Goal: Information Seeking & Learning: Learn about a topic

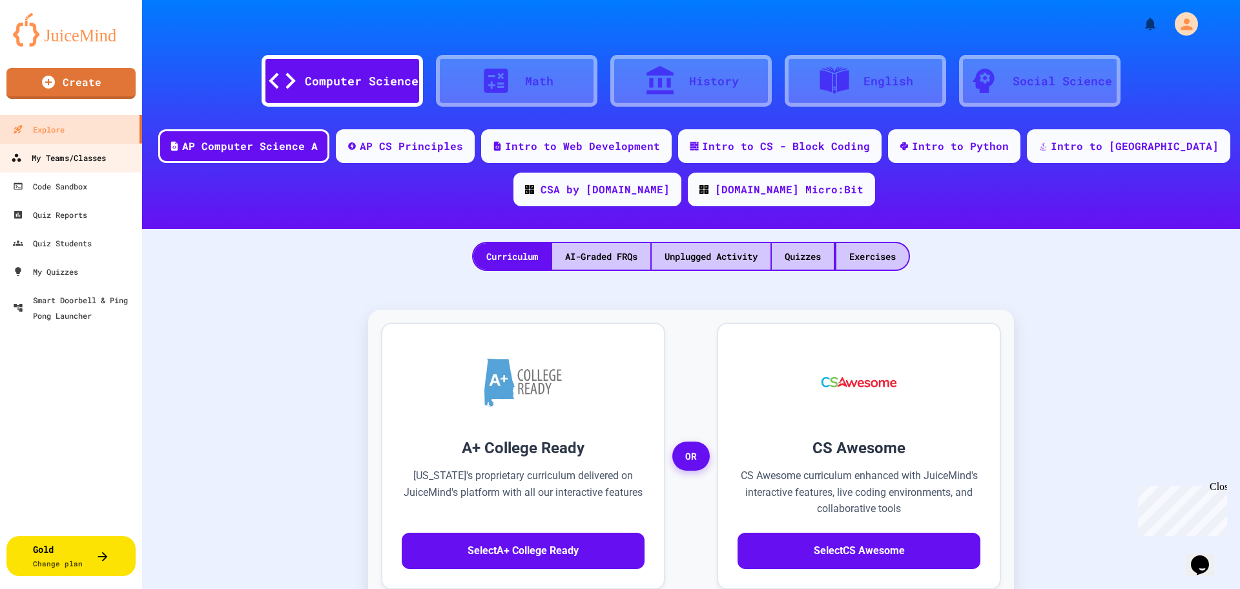
click at [63, 162] on div "My Teams/Classes" at bounding box center [58, 158] width 95 height 16
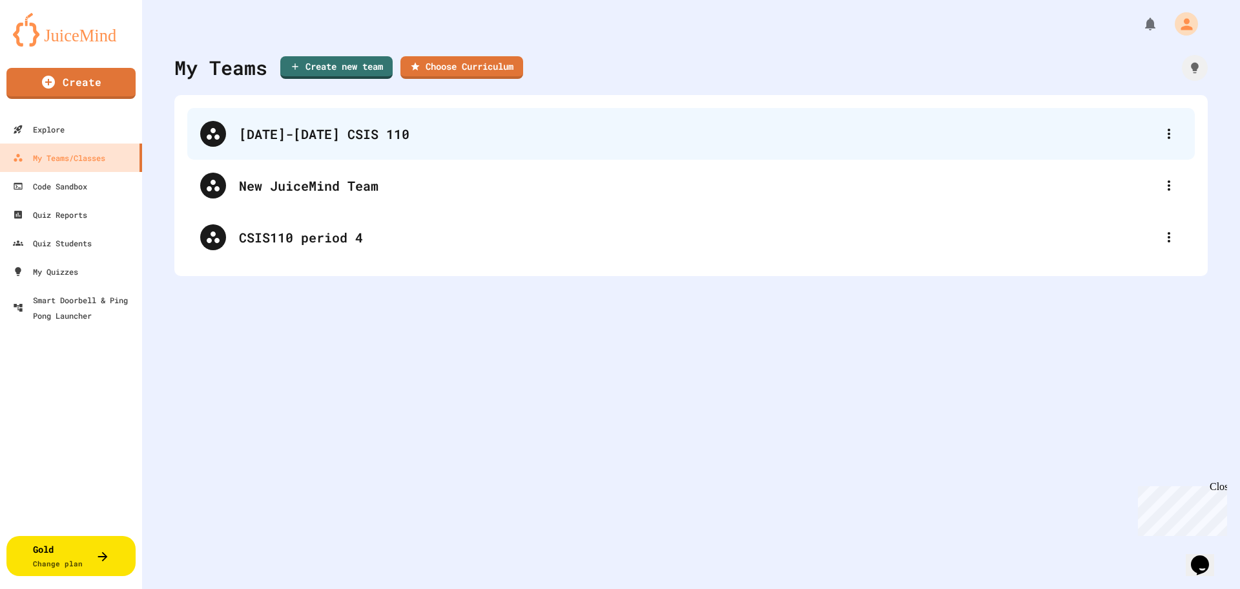
click at [290, 136] on div "[DATE]-[DATE] CSIS 110" at bounding box center [697, 133] width 917 height 19
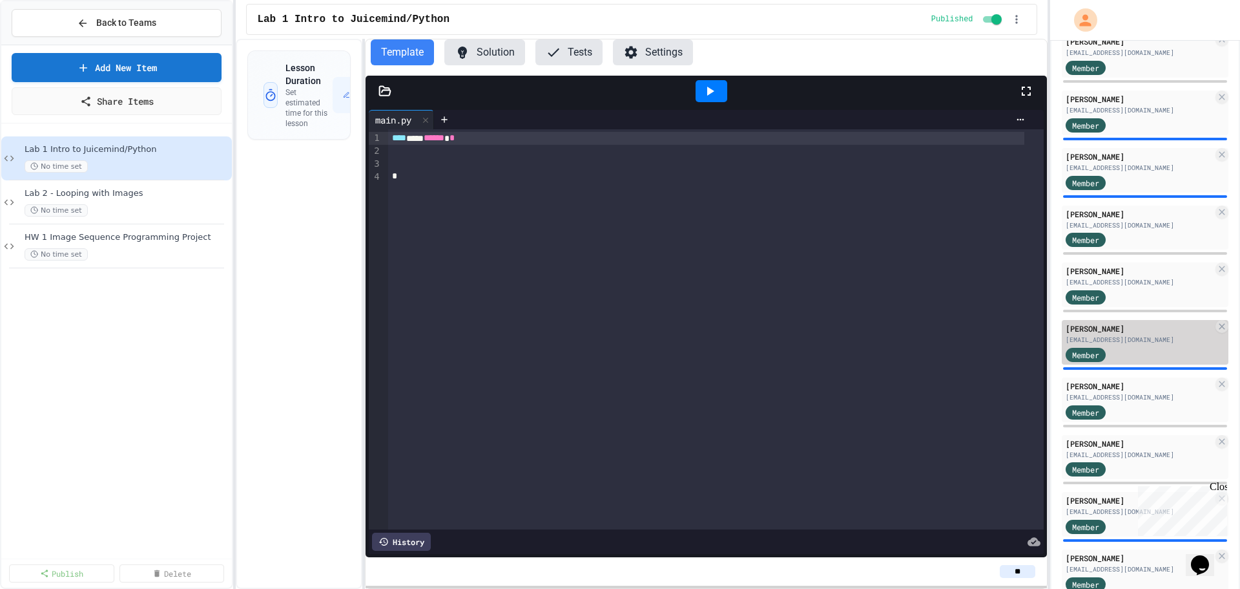
scroll to position [362, 0]
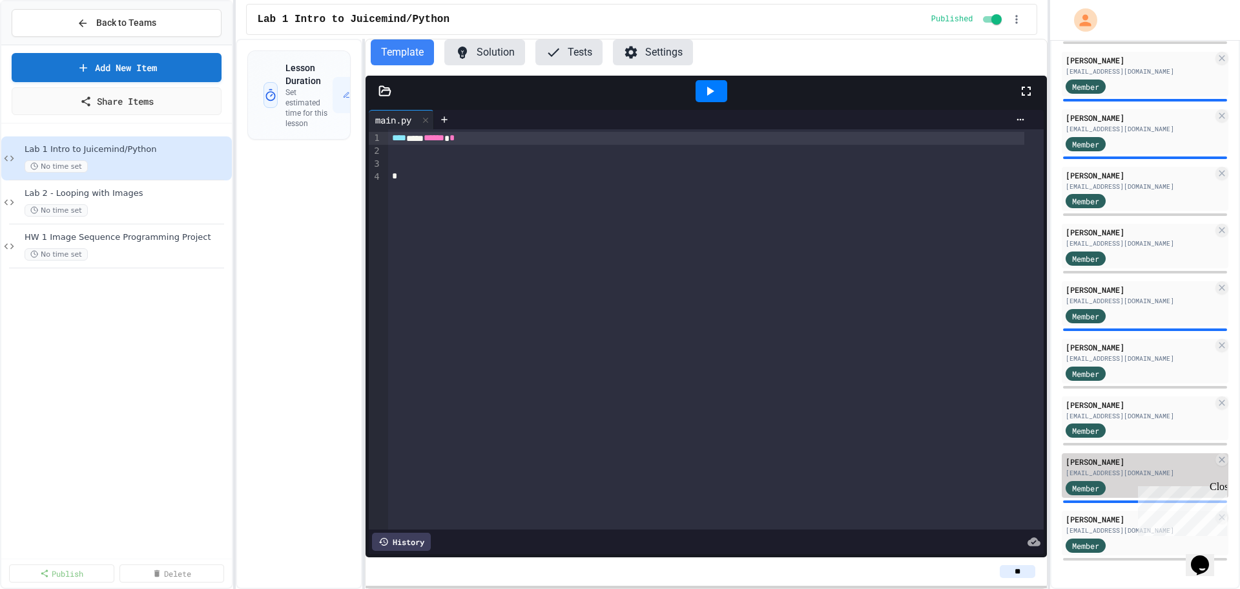
click at [1120, 466] on div "[PERSON_NAME]" at bounding box center [1139, 461] width 147 height 12
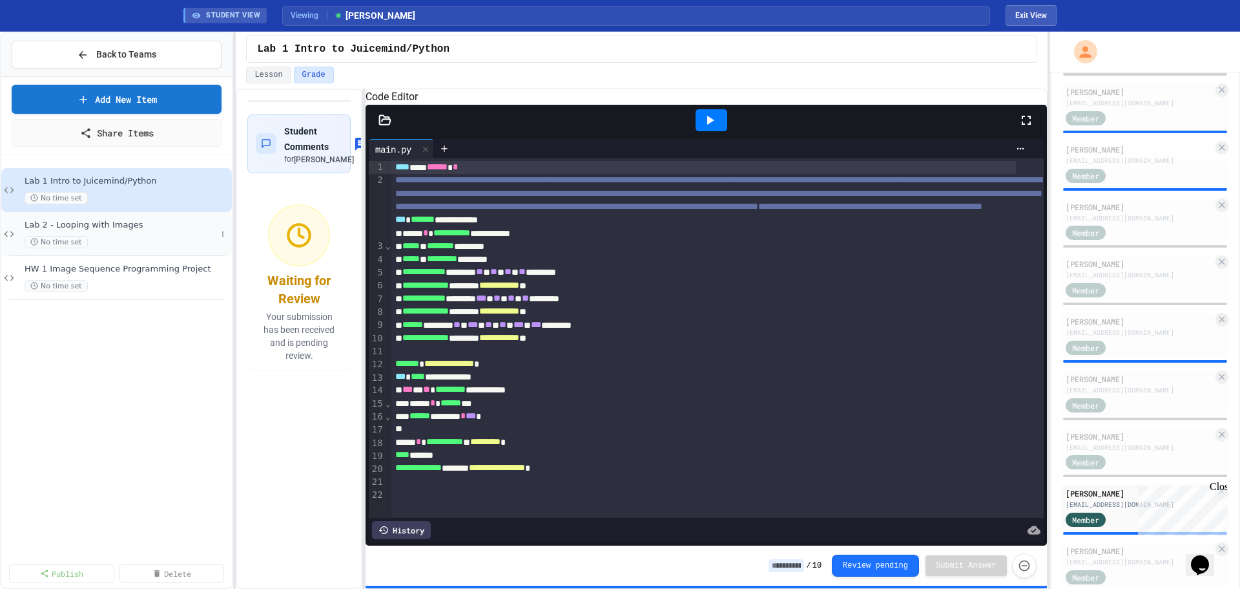
click at [75, 224] on span "Lab 2 - Looping with Images" at bounding box center [121, 225] width 192 height 11
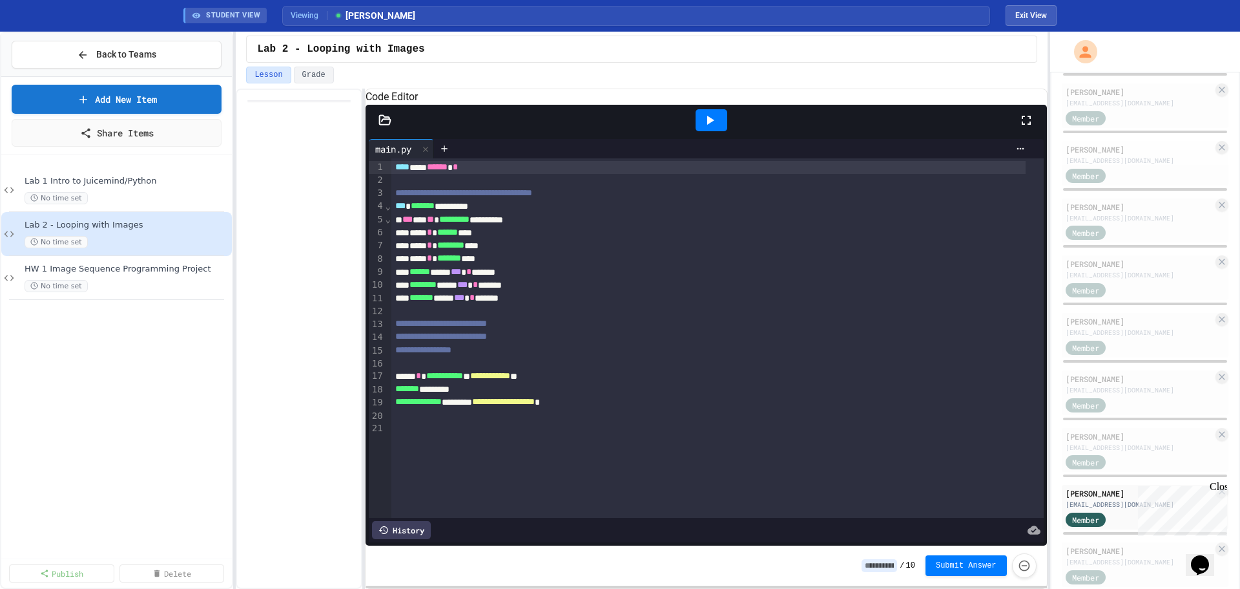
click at [390, 124] on icon at bounding box center [384, 119] width 11 height 9
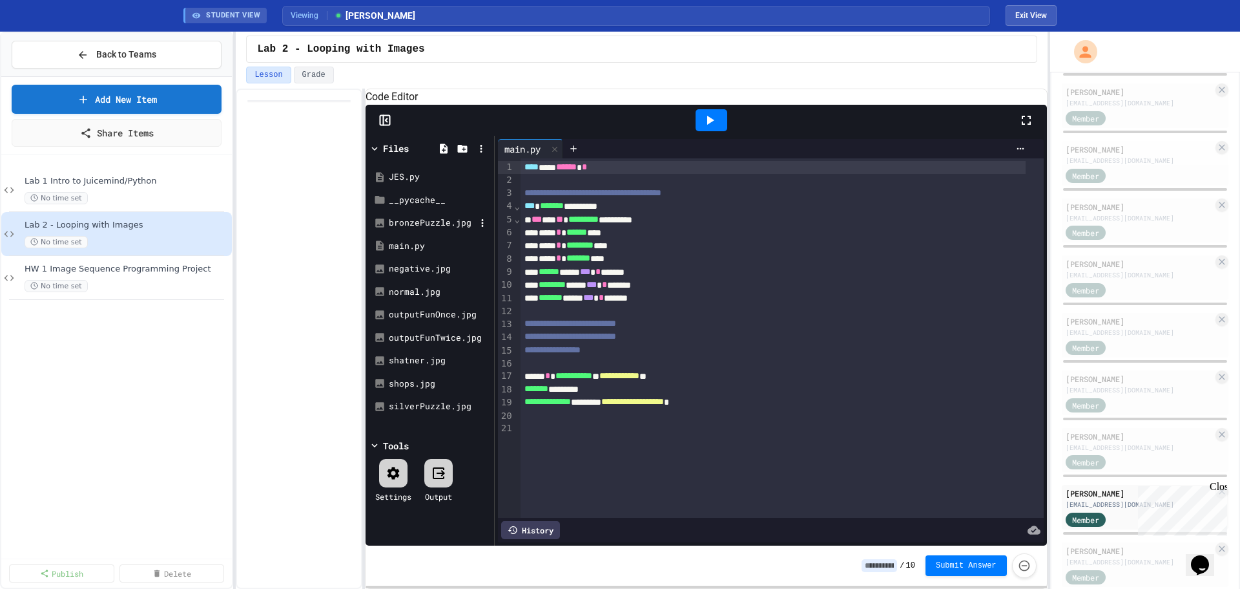
click at [410, 229] on div "bronzePuzzle.jpg" at bounding box center [432, 222] width 87 height 13
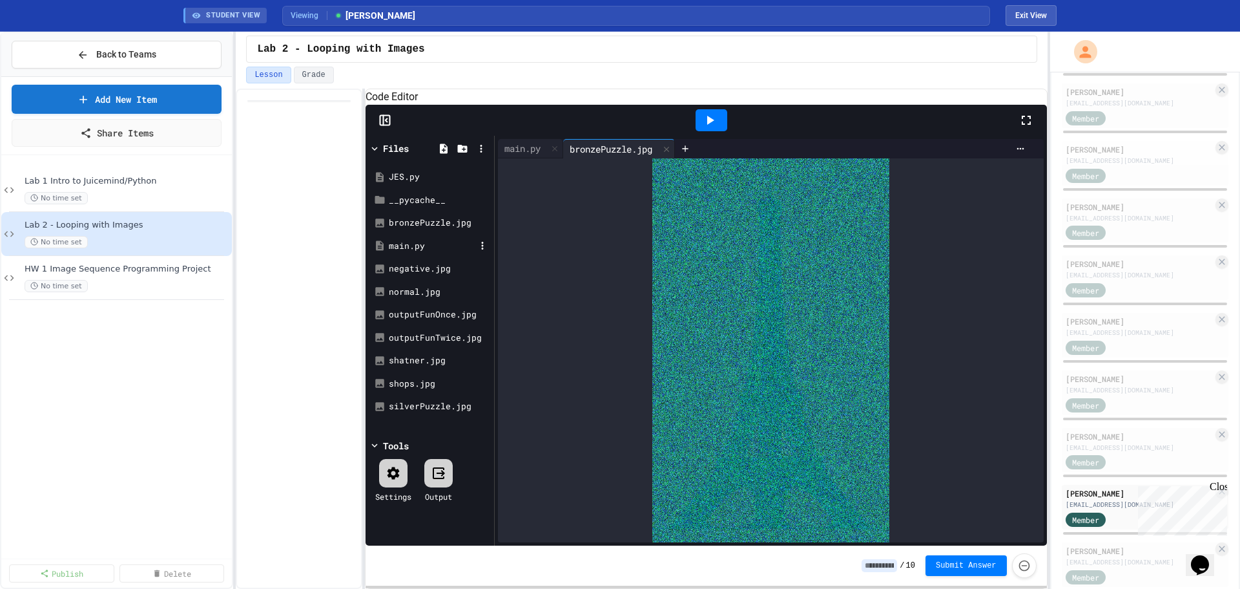
click at [407, 253] on div "main.py" at bounding box center [432, 246] width 87 height 13
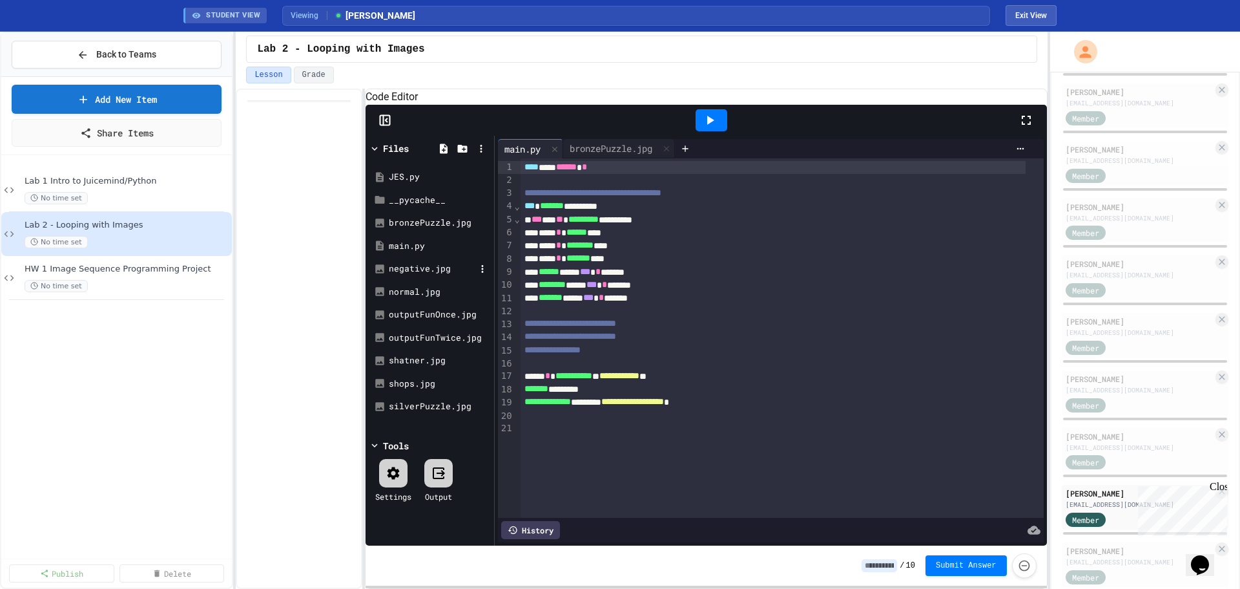
click at [399, 275] on div "negative.jpg" at bounding box center [432, 268] width 87 height 13
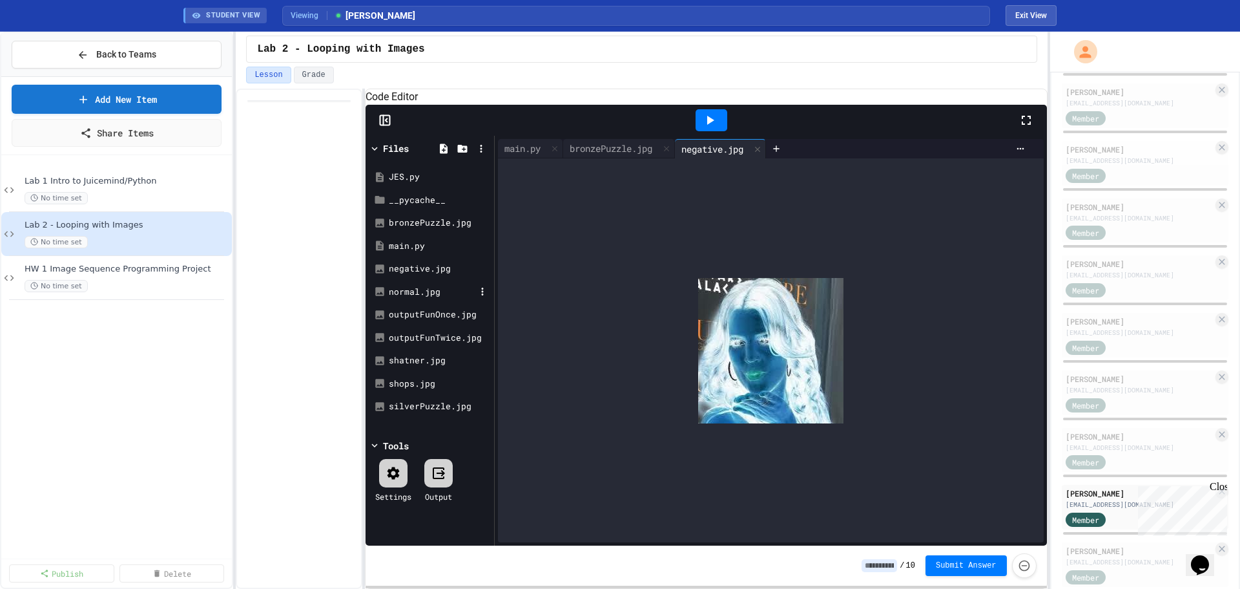
click at [410, 298] on div "normal.jpg" at bounding box center [432, 292] width 87 height 13
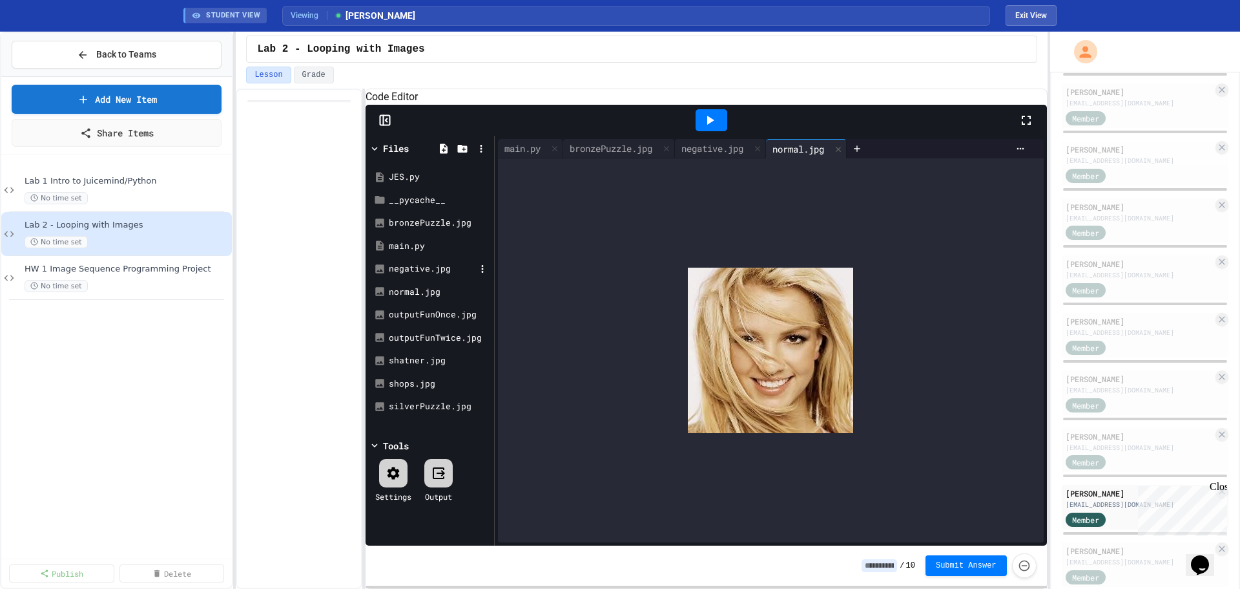
click at [408, 275] on div "negative.jpg" at bounding box center [432, 268] width 87 height 13
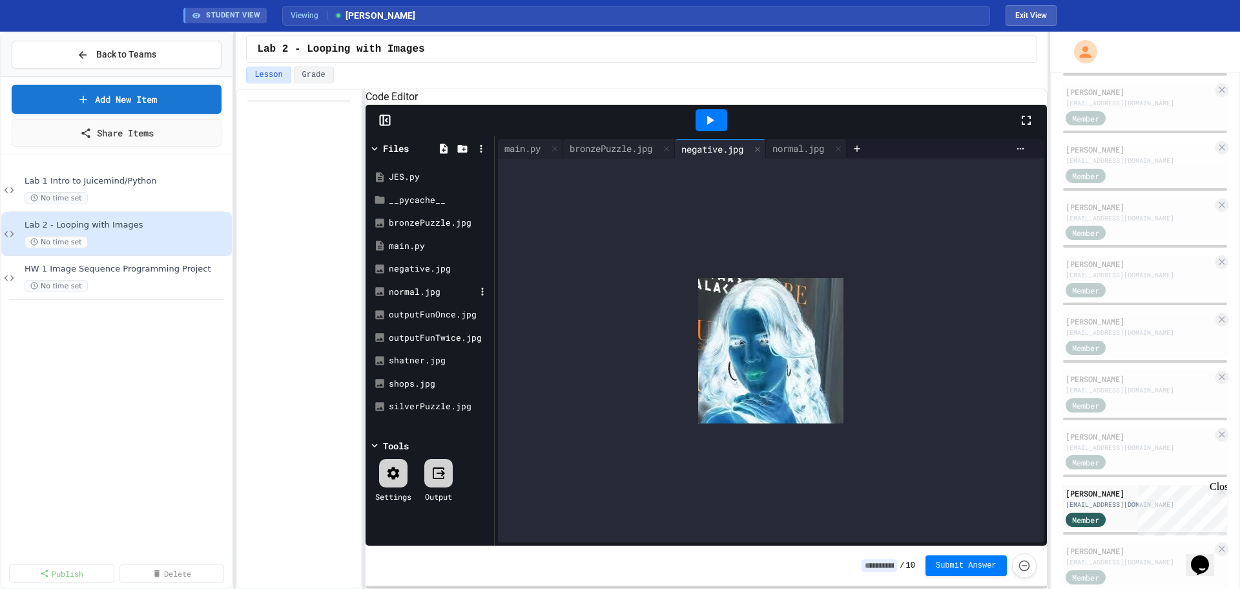
click at [407, 298] on div "normal.jpg" at bounding box center [432, 292] width 87 height 13
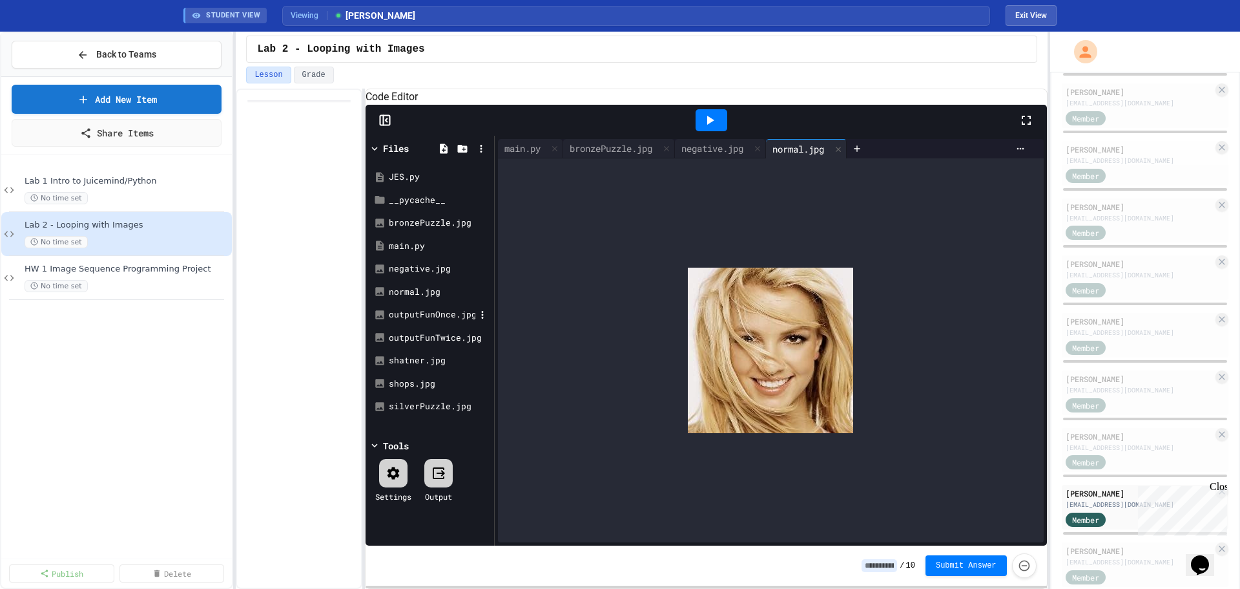
click at [406, 321] on div "outputFunOnce.jpg" at bounding box center [432, 314] width 87 height 13
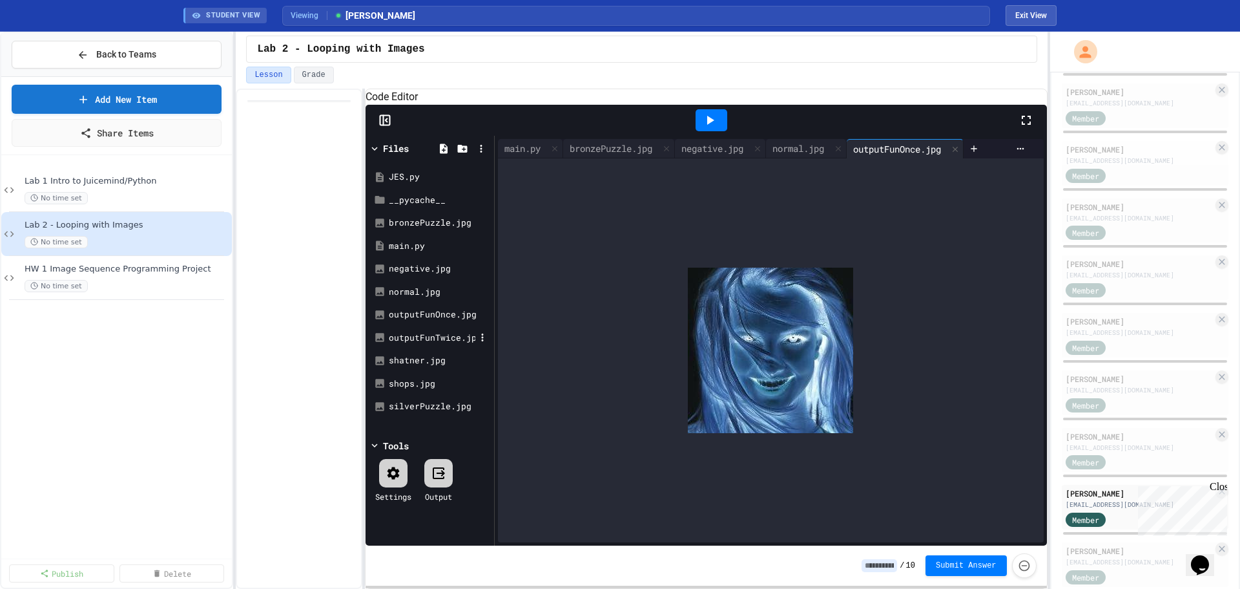
click at [411, 344] on div "outputFunTwice.jpg" at bounding box center [432, 337] width 87 height 13
click at [605, 155] on div "bronzePuzzle.jpg" at bounding box center [611, 148] width 96 height 14
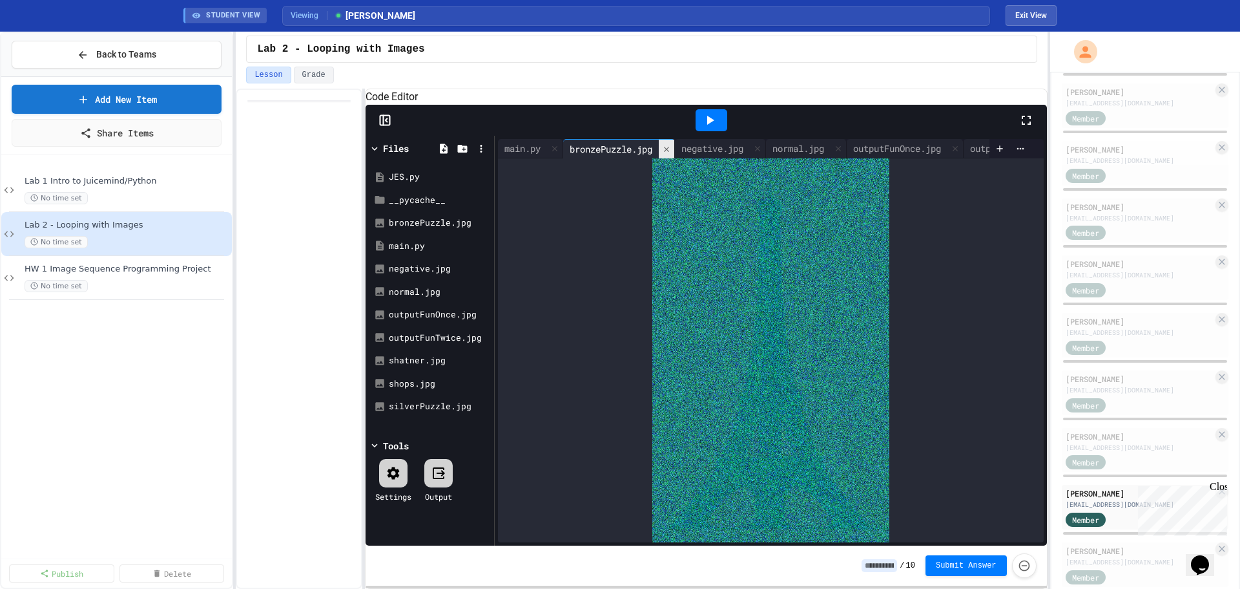
click at [669, 151] on icon at bounding box center [666, 148] width 5 height 5
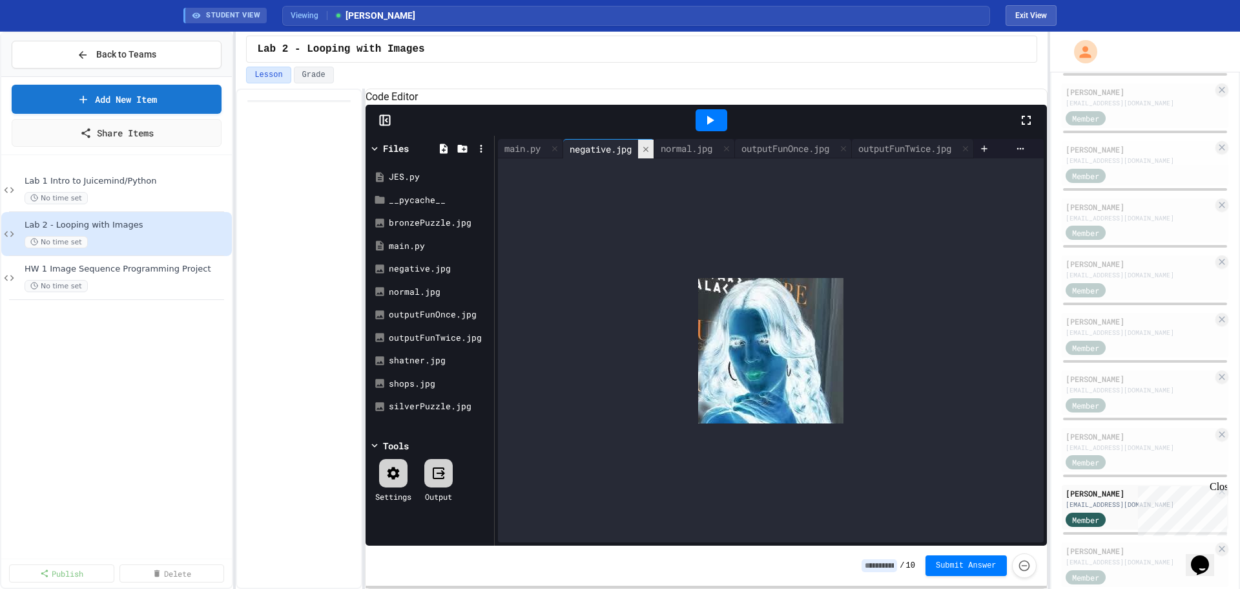
click at [648, 154] on icon at bounding box center [646, 149] width 9 height 9
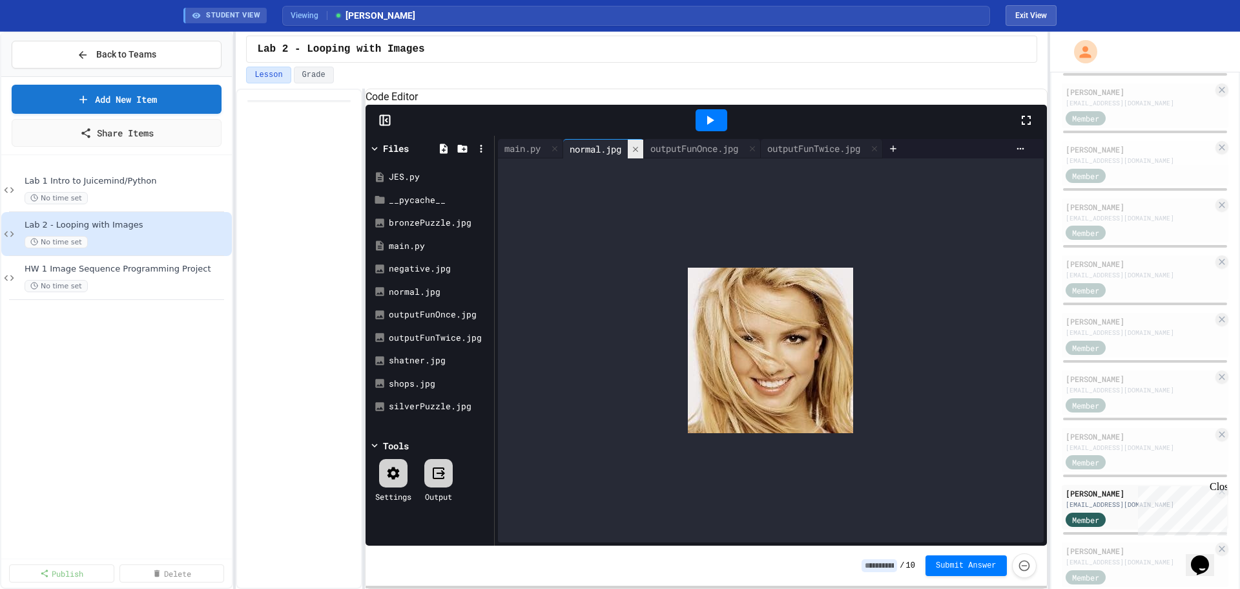
click at [636, 154] on icon at bounding box center [635, 149] width 9 height 9
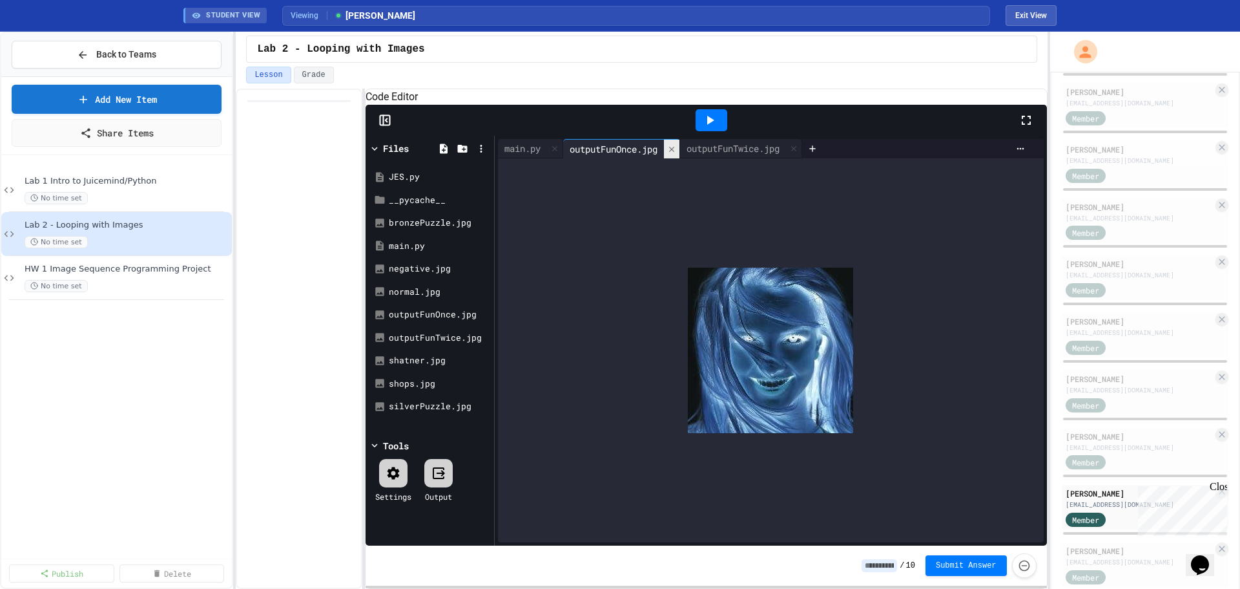
click at [673, 154] on icon at bounding box center [671, 149] width 9 height 9
click at [413, 298] on div "normal.jpg" at bounding box center [432, 292] width 87 height 13
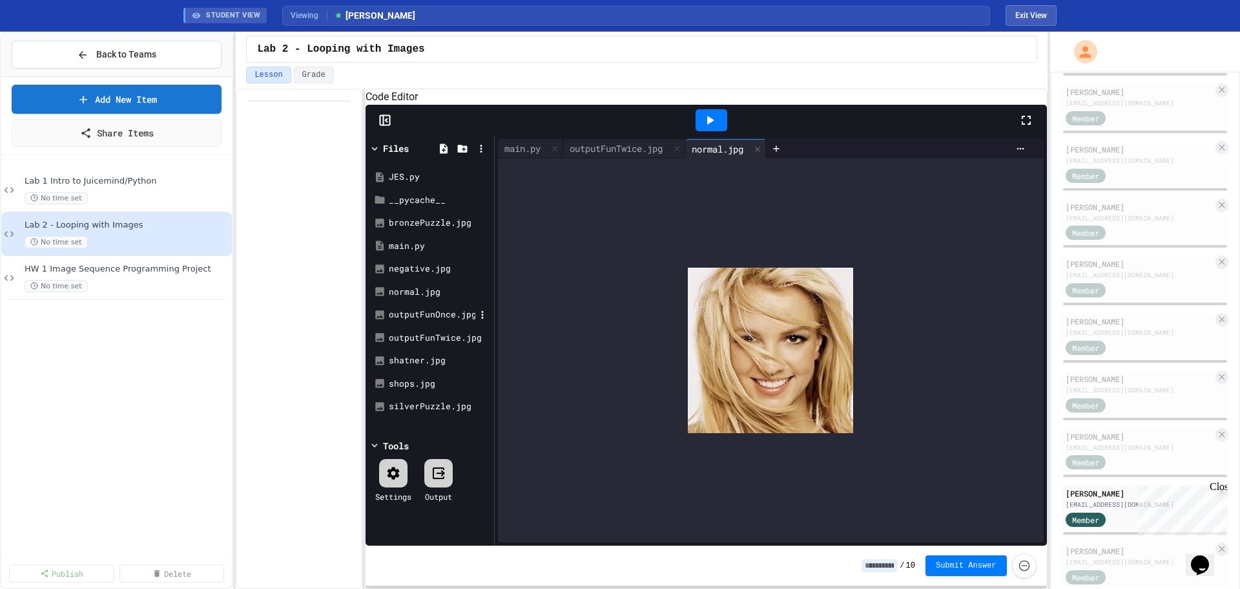
click at [411, 321] on div "outputFunOnce.jpg" at bounding box center [432, 314] width 87 height 13
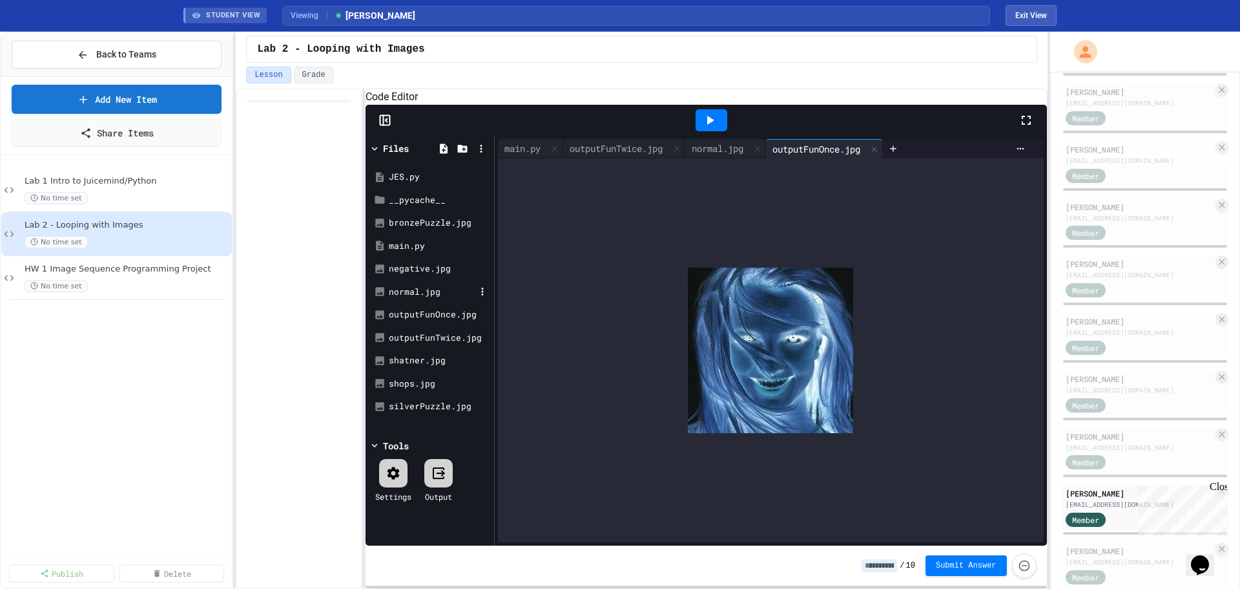
click at [403, 298] on div "normal.jpg" at bounding box center [432, 292] width 87 height 13
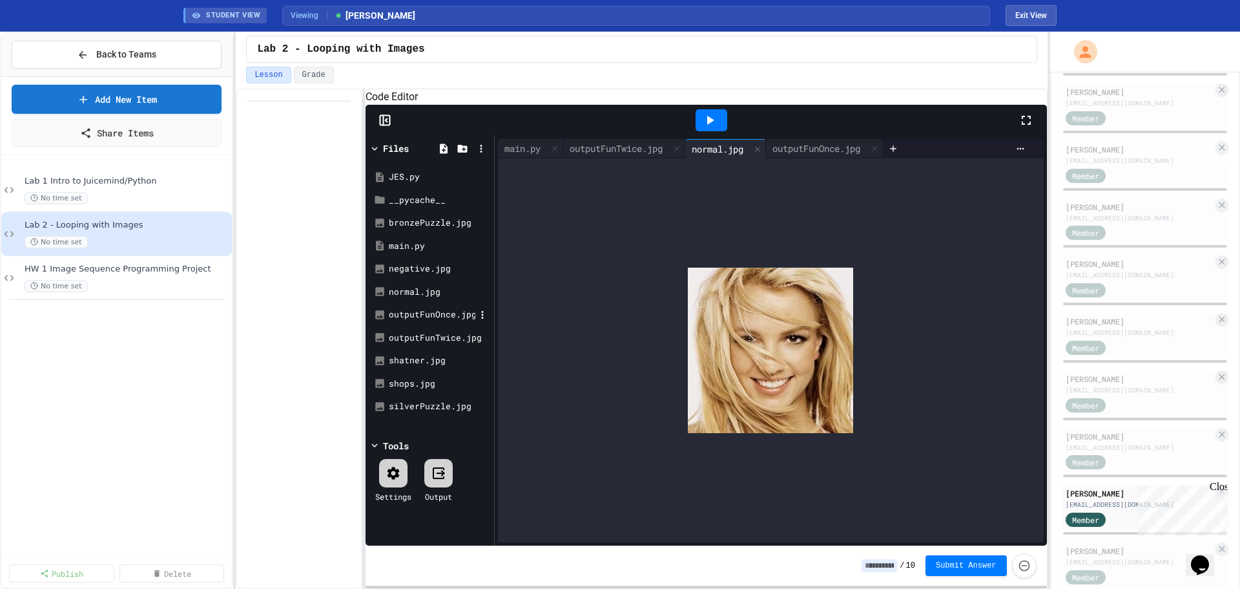
click at [402, 321] on div "outputFunOnce.jpg" at bounding box center [432, 314] width 87 height 13
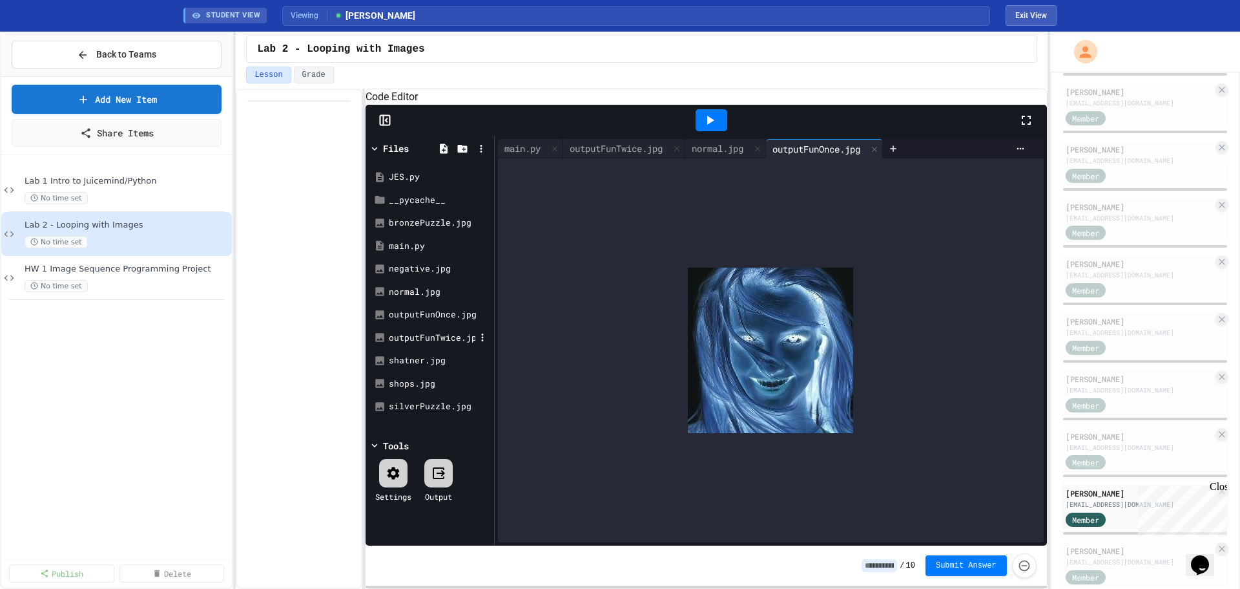
click at [413, 344] on div "outputFunTwice.jpg" at bounding box center [432, 337] width 87 height 13
click at [418, 321] on div "outputFunOnce.jpg" at bounding box center [432, 314] width 87 height 13
click at [513, 155] on div "main.py" at bounding box center [522, 148] width 49 height 14
